Goal: Information Seeking & Learning: Learn about a topic

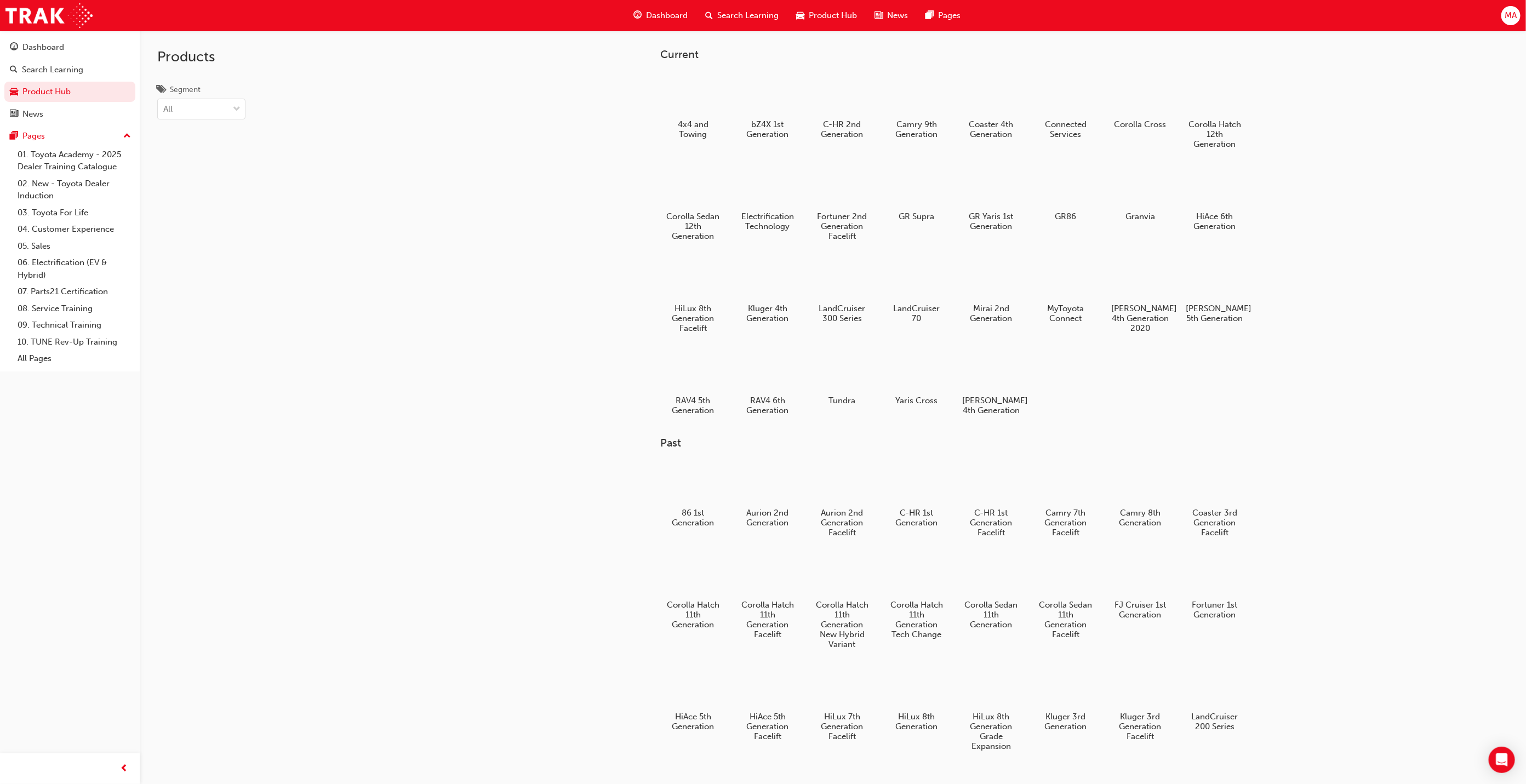
click at [668, 18] on span "Dashboard" at bounding box center [667, 16] width 42 height 12
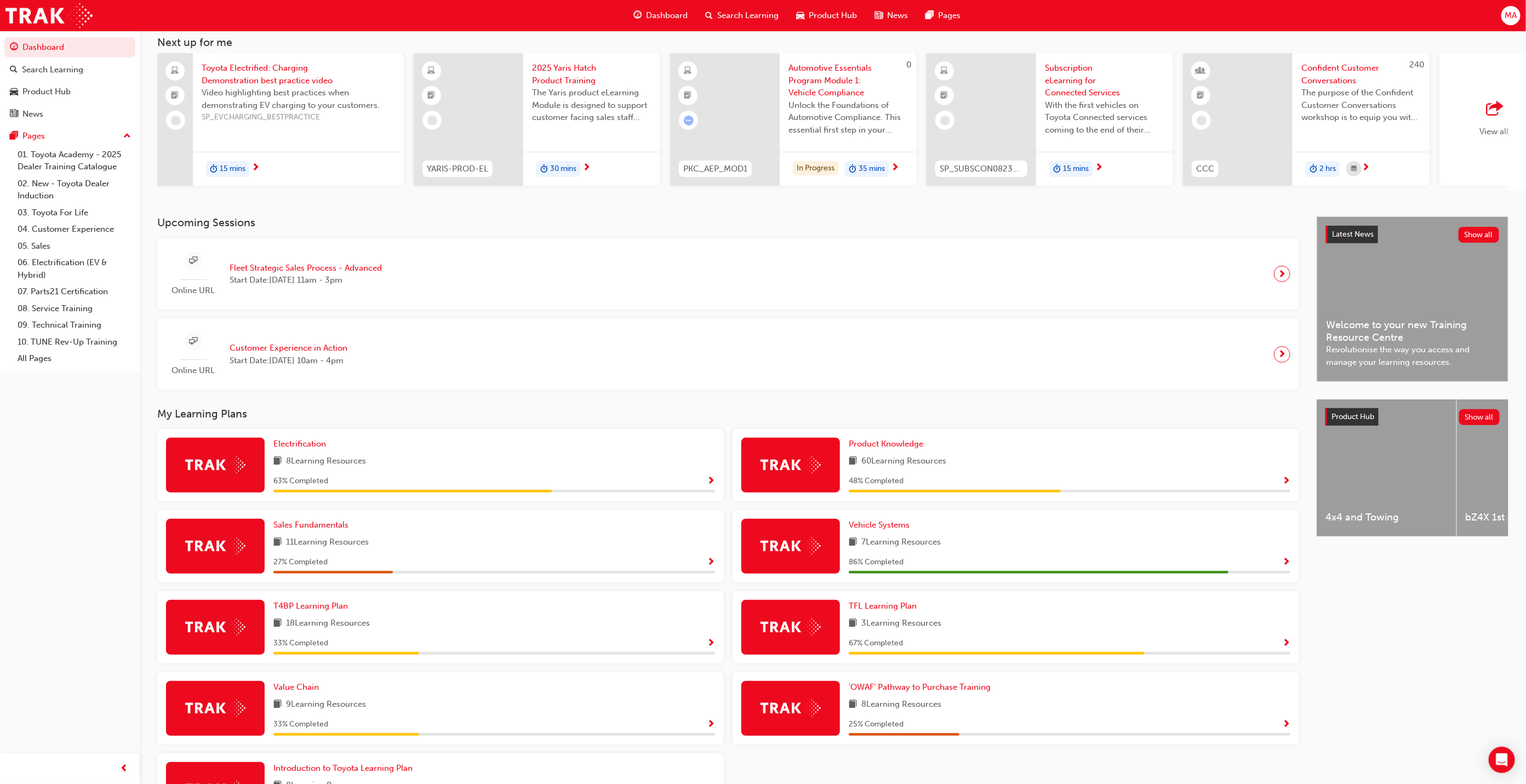
scroll to position [163, 0]
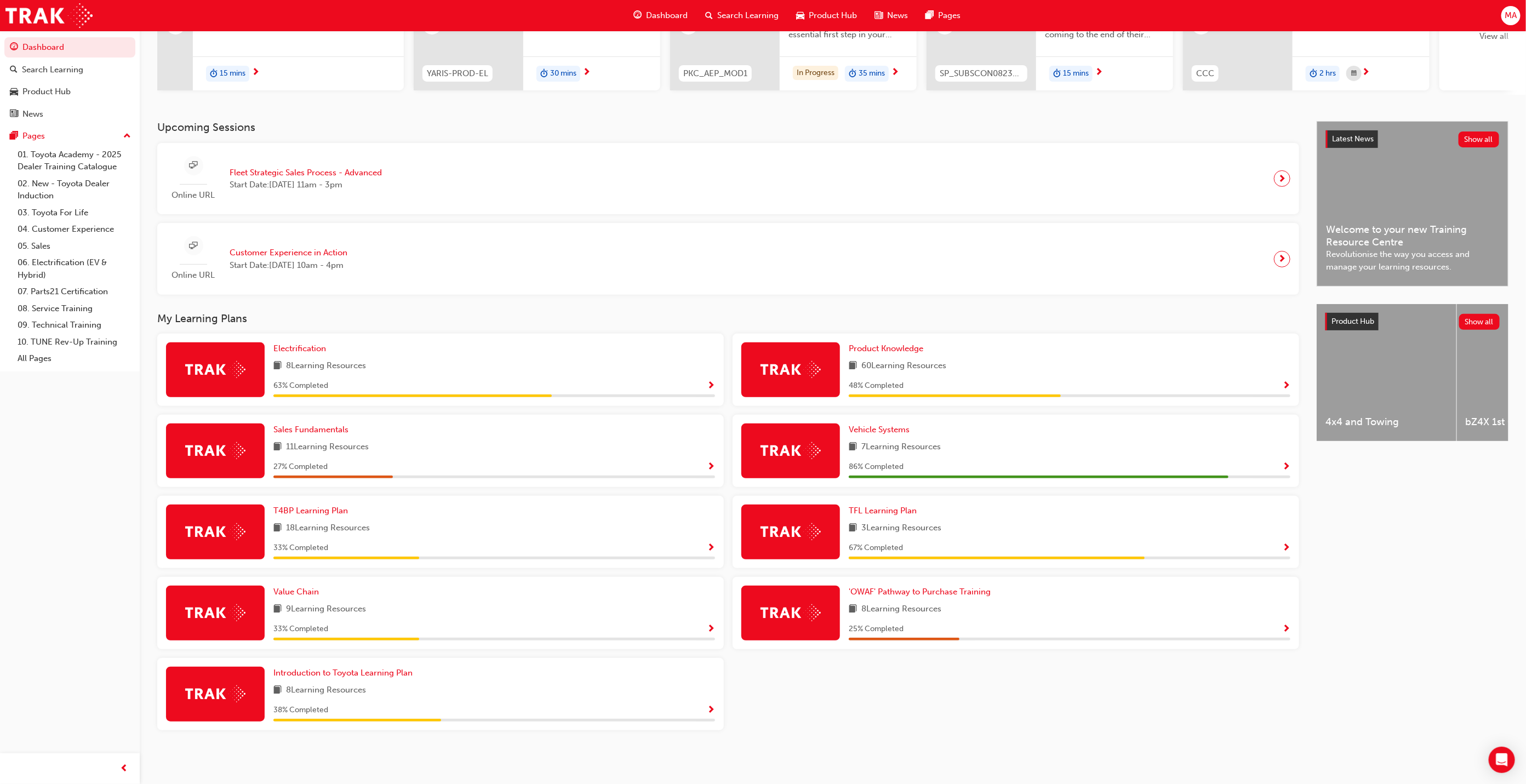
click at [959, 598] on div "'OWAF' Pathway to Purchase Training 8 Learning Resources 25 % Completed" at bounding box center [1069, 613] width 442 height 55
click at [962, 587] on span "'OWAF' Pathway to Purchase Training" at bounding box center [920, 591] width 142 height 10
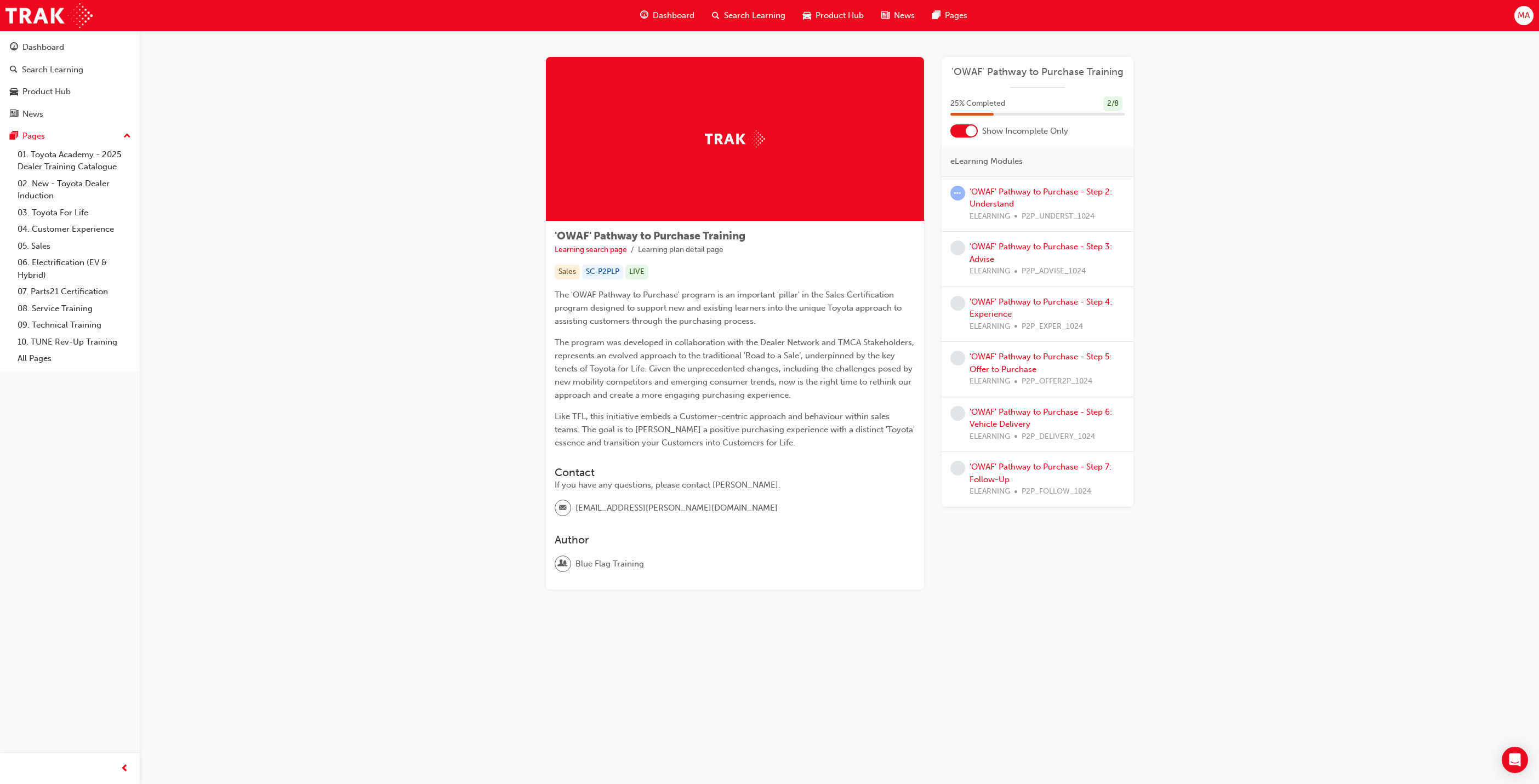
click at [975, 132] on div at bounding box center [972, 131] width 11 height 11
